Goal: Check status

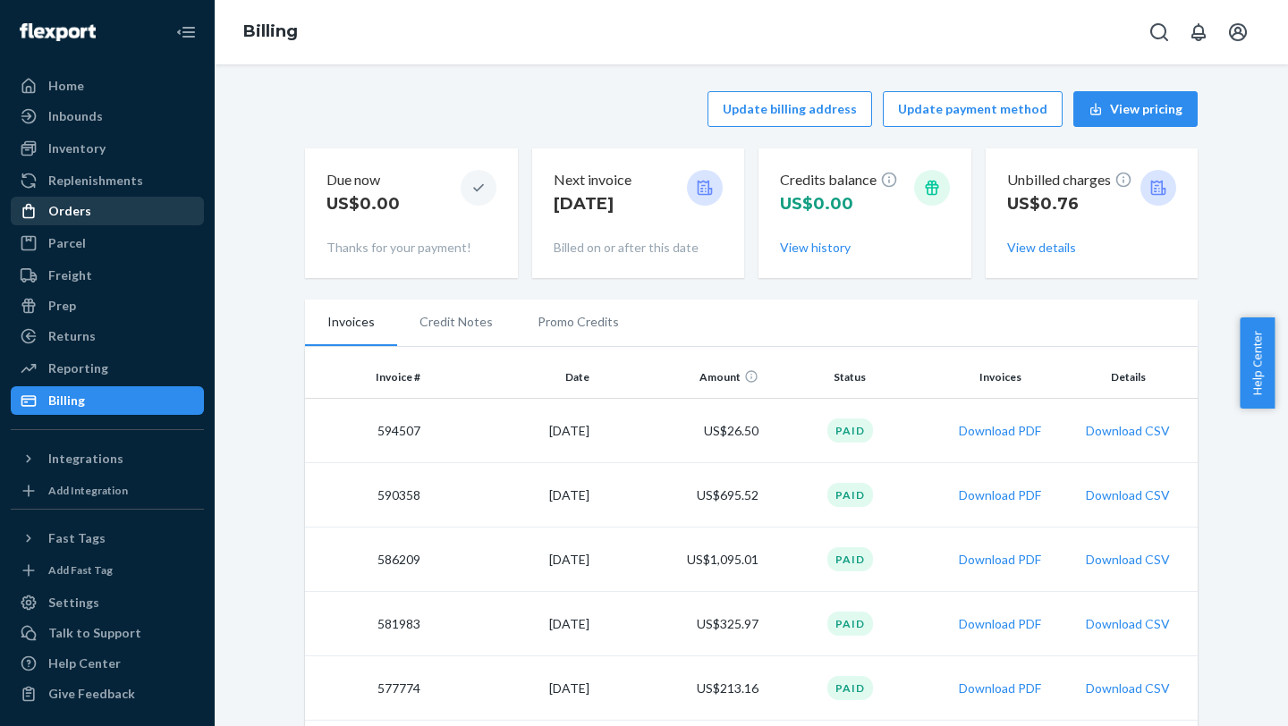
click at [117, 207] on div "Orders" at bounding box center [108, 211] width 190 height 25
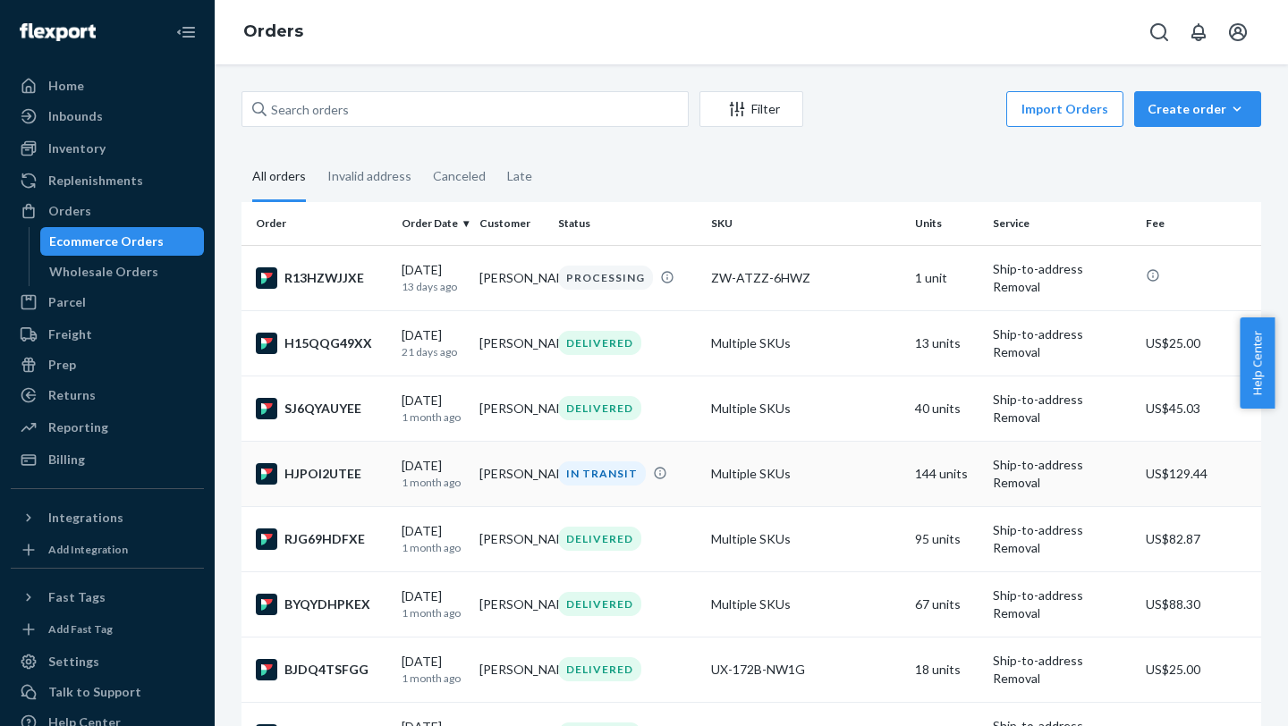
click at [358, 476] on div "HJPOI2UTEE" at bounding box center [321, 473] width 131 height 21
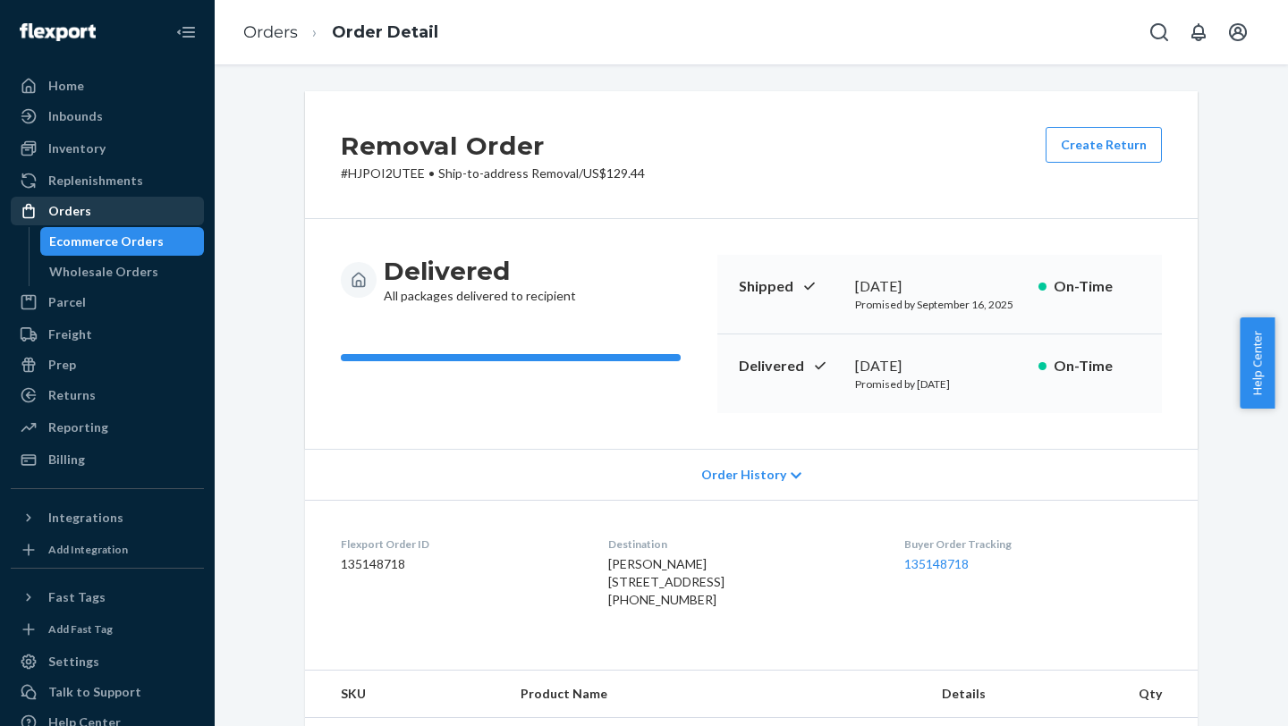
click at [82, 221] on div "Orders" at bounding box center [108, 211] width 190 height 25
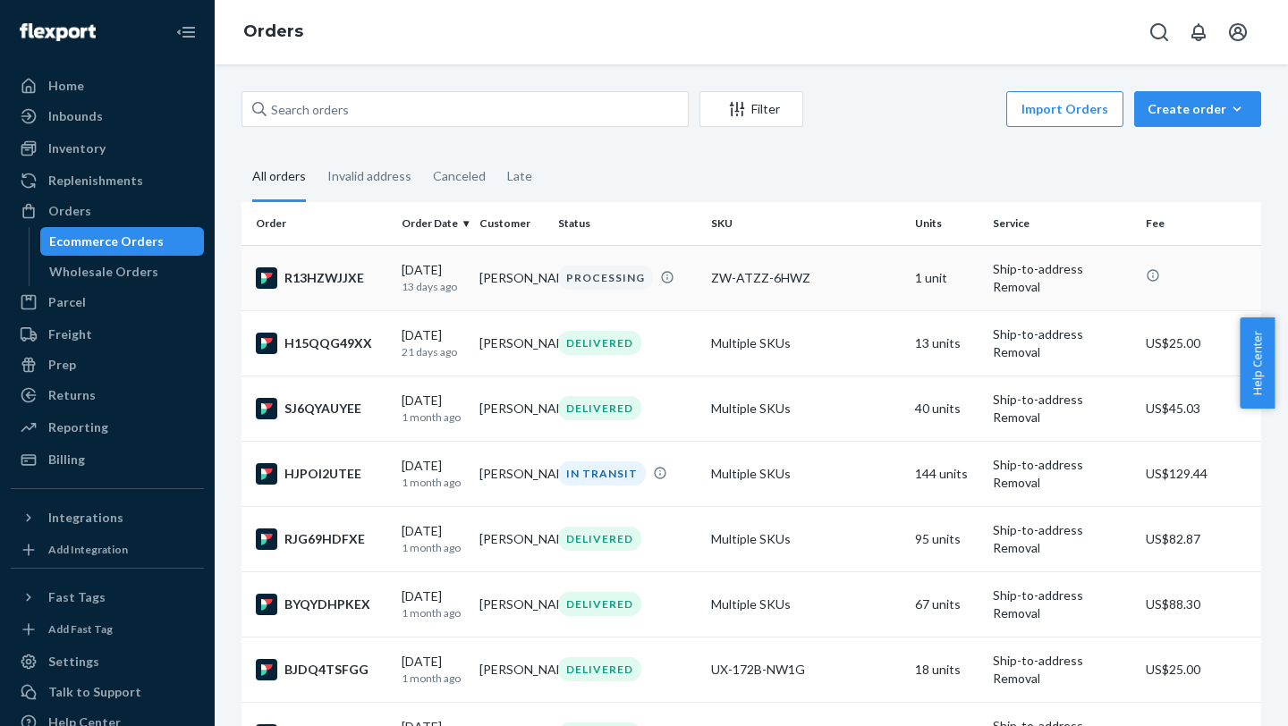
click at [455, 287] on p "13 days ago" at bounding box center [432, 286] width 63 height 15
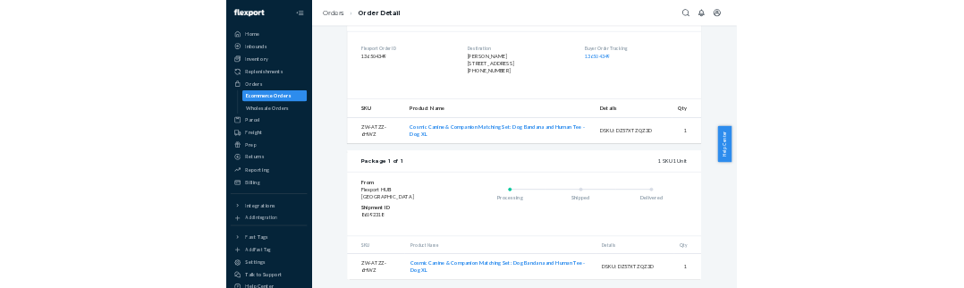
scroll to position [528, 0]
